Goal: Task Accomplishment & Management: Use online tool/utility

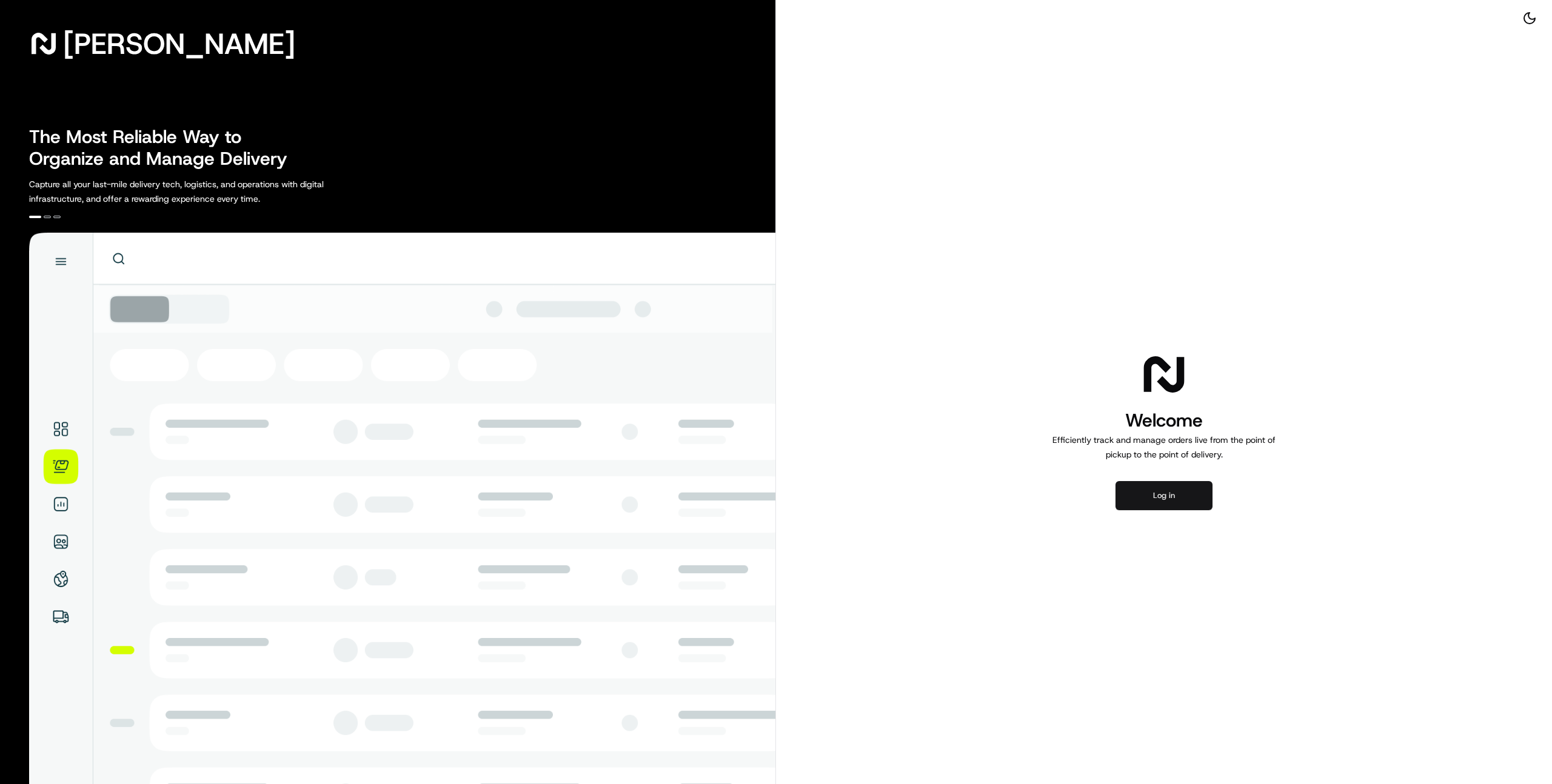
click at [1157, 497] on button "Log in" at bounding box center [1164, 496] width 97 height 29
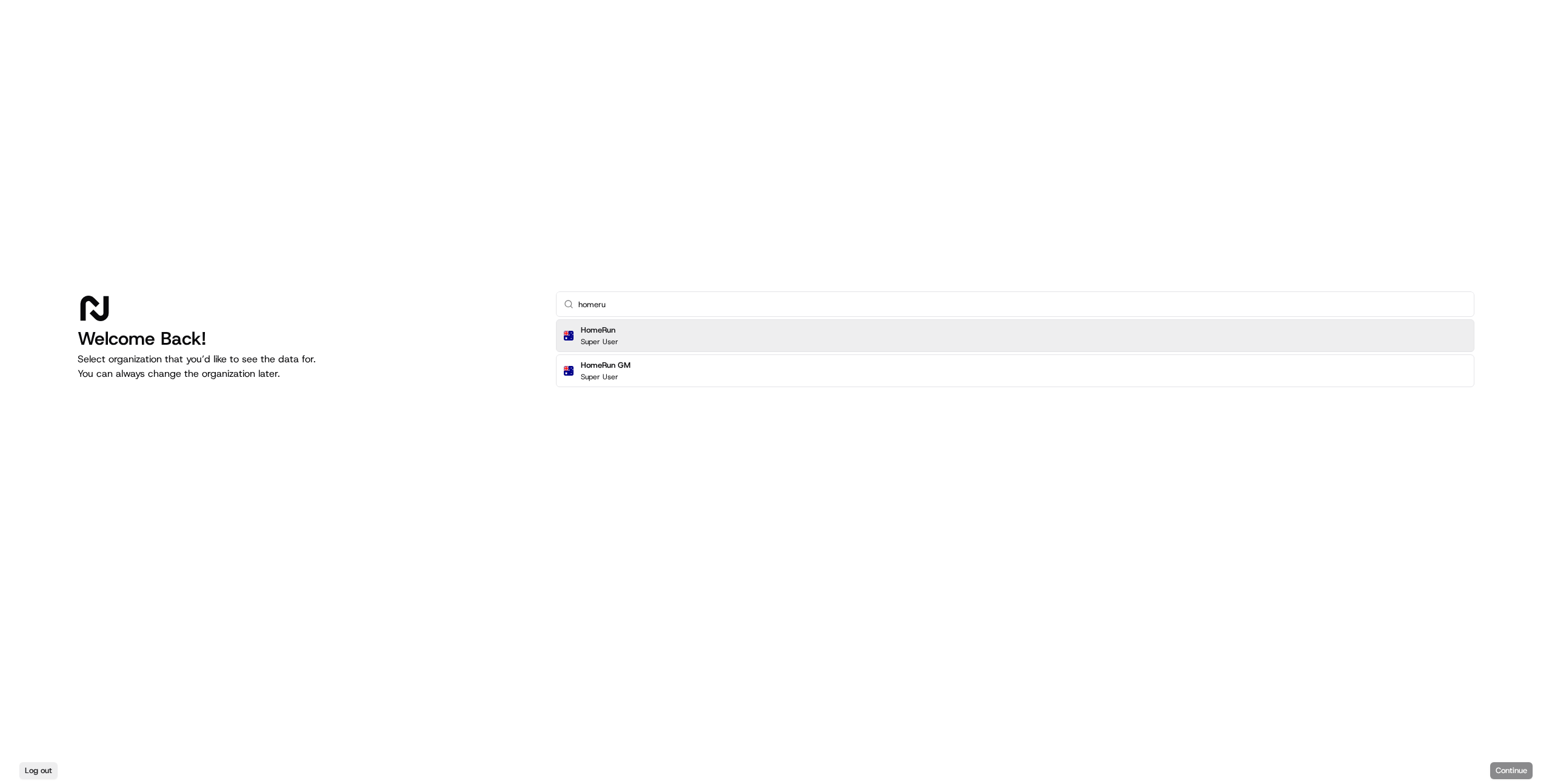
type input "homeru"
click button "Continue" at bounding box center [1512, 771] width 43 height 17
